Goal: Task Accomplishment & Management: Use online tool/utility

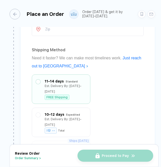
scroll to position [475, 0]
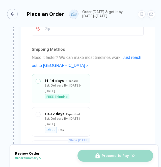
click at [15, 11] on div "button" at bounding box center [12, 14] width 11 height 11
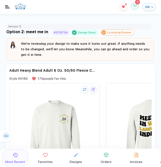
click at [133, 6] on icon "button" at bounding box center [135, 5] width 4 height 3
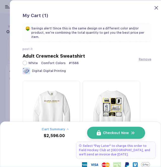
click at [156, 8] on icon at bounding box center [156, 8] width 4 height 4
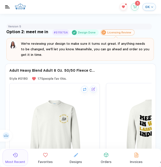
click at [148, 7] on span "GK" at bounding box center [147, 7] width 5 height 4
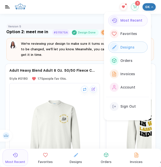
click at [123, 47] on span "Designs" at bounding box center [127, 47] width 14 height 4
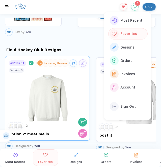
scroll to position [532, 0]
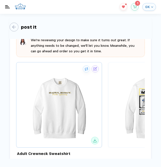
scroll to position [28, 0]
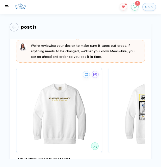
click at [85, 73] on icon "button" at bounding box center [86, 75] width 8 height 8
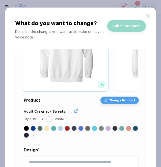
scroll to position [51, 0]
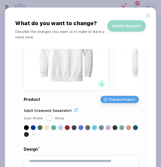
click at [119, 98] on span "Change Product" at bounding box center [121, 100] width 27 height 4
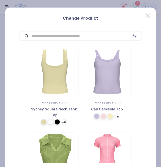
click at [77, 37] on input at bounding box center [77, 35] width 99 height 9
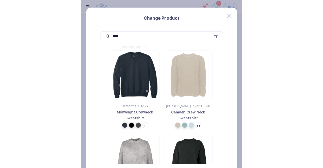
scroll to position [502, 0]
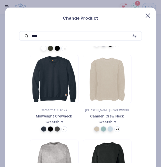
type input "****"
click at [147, 16] on icon at bounding box center [147, 15] width 5 height 5
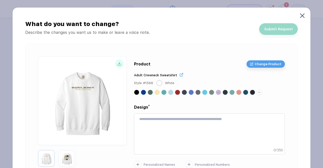
click at [161, 16] on icon at bounding box center [302, 15] width 5 height 5
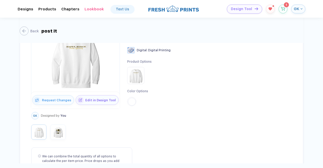
scroll to position [77, 0]
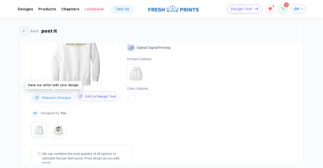
click at [90, 95] on span "Edit in Design Tool" at bounding box center [101, 96] width 35 height 4
